Goal: Information Seeking & Learning: Learn about a topic

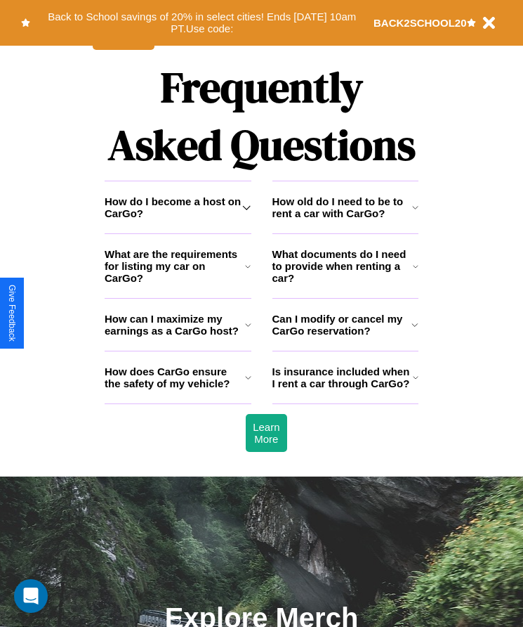
scroll to position [1832, 0]
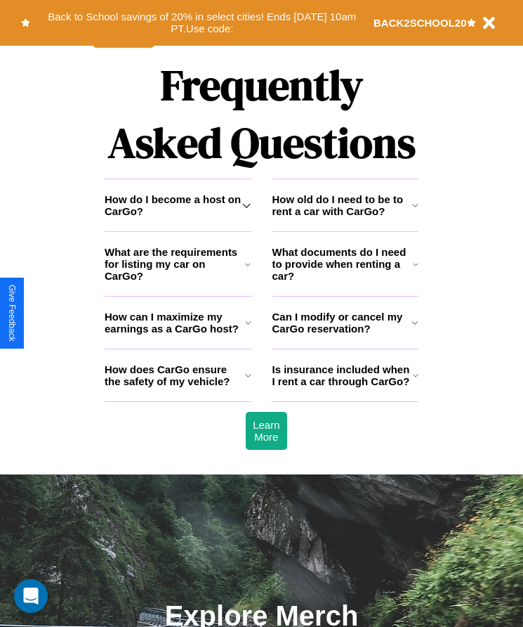
click at [345, 282] on h3 "What documents do I need to provide when renting a car?" at bounding box center [343, 264] width 141 height 36
click at [178, 334] on h3 "How can I maximize my earnings as a CarGo host?" at bounding box center [175, 323] width 141 height 24
click at [345, 334] on h3 "Can I modify or cancel my CarGo reservation?" at bounding box center [343, 323] width 140 height 24
click at [345, 217] on h3 "How old do I need to be to rent a car with CarGo?" at bounding box center [343, 205] width 140 height 24
